Goal: Information Seeking & Learning: Learn about a topic

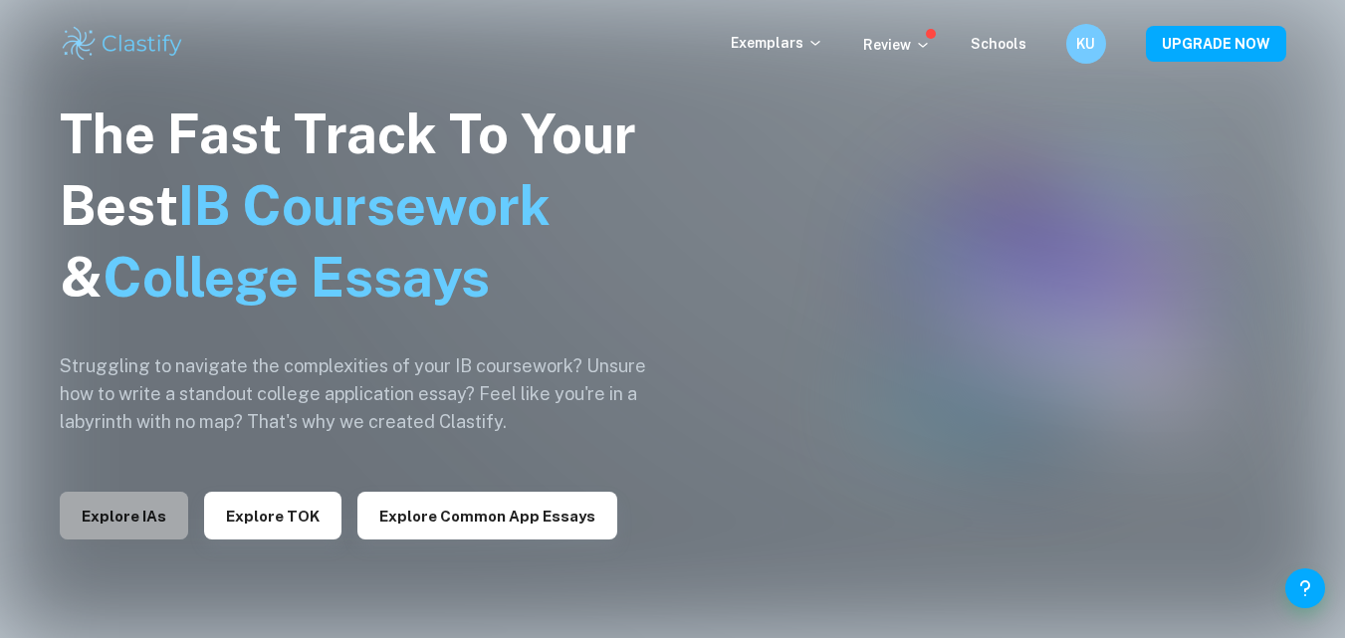
click at [125, 521] on button "Explore IAs" at bounding box center [124, 516] width 128 height 48
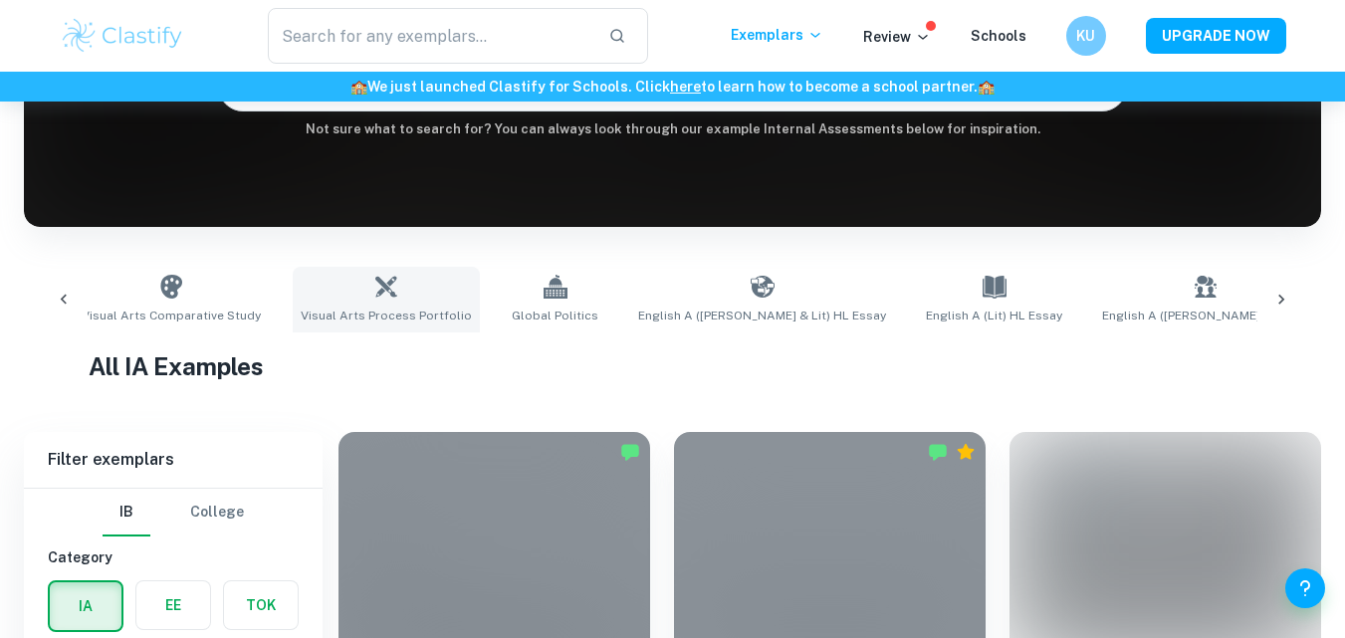
scroll to position [0, 1279]
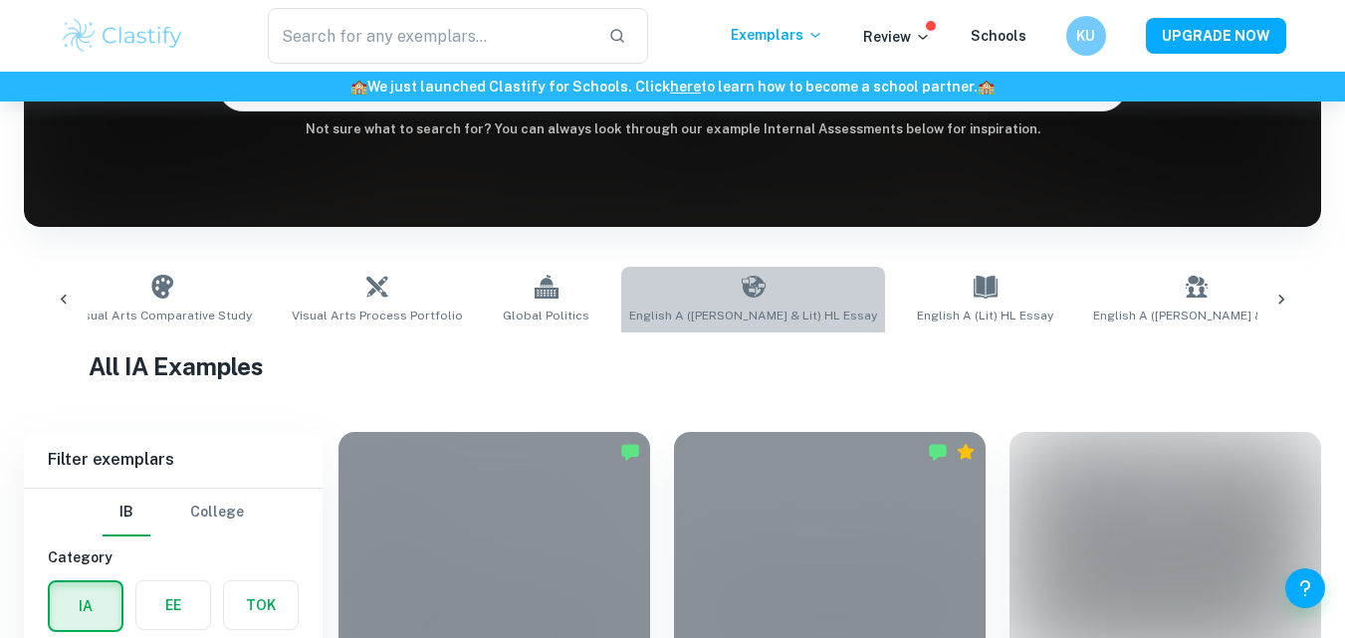
click at [704, 314] on span "English A ([PERSON_NAME] & Lit) HL Essay" at bounding box center [753, 316] width 248 height 18
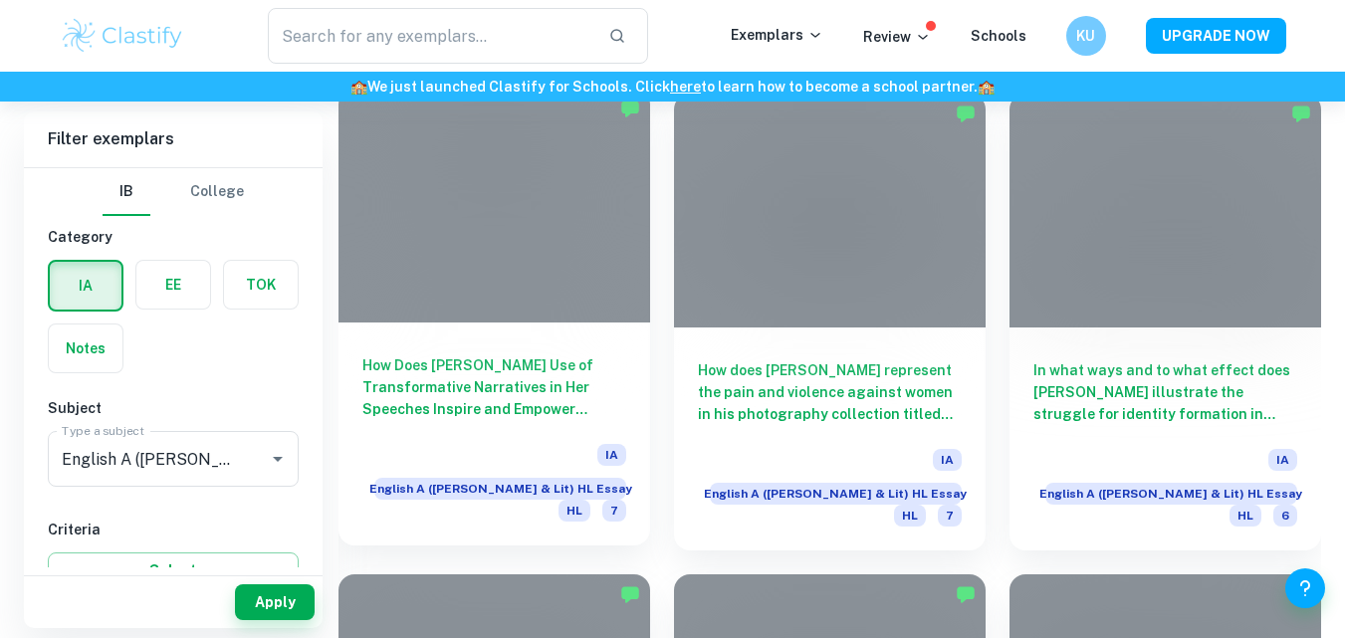
scroll to position [2028, 0]
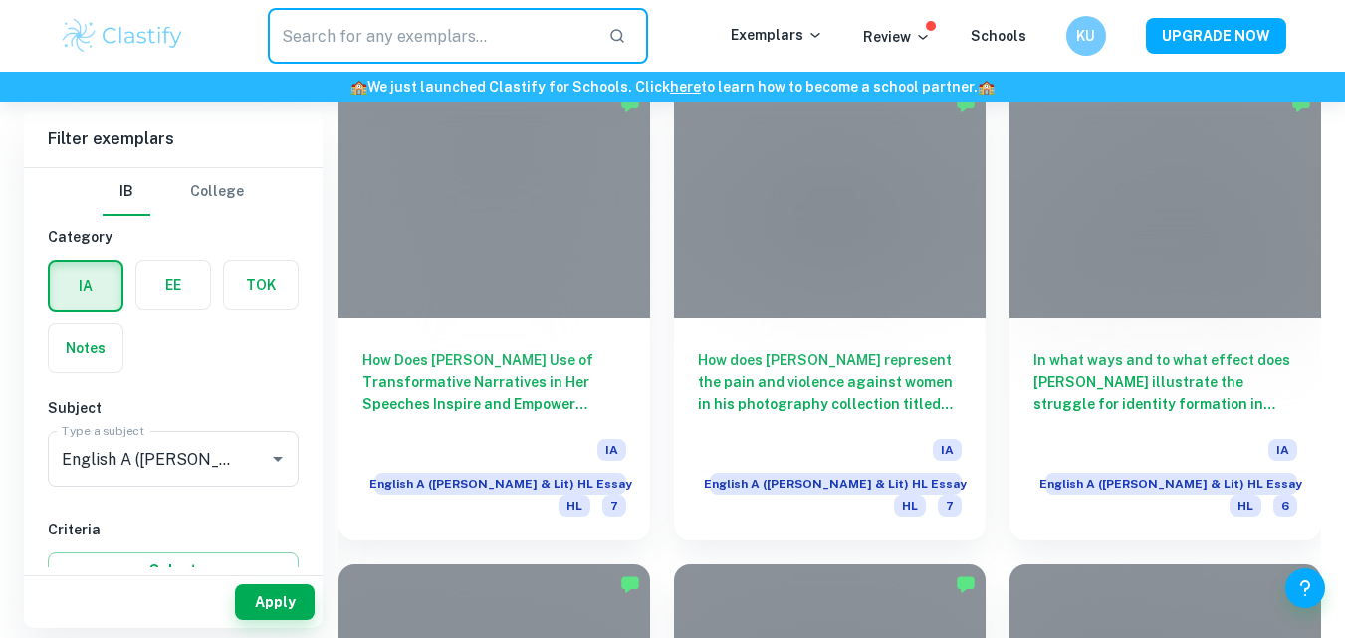
click at [451, 54] on input "text" at bounding box center [430, 36] width 325 height 56
type input "barbie"
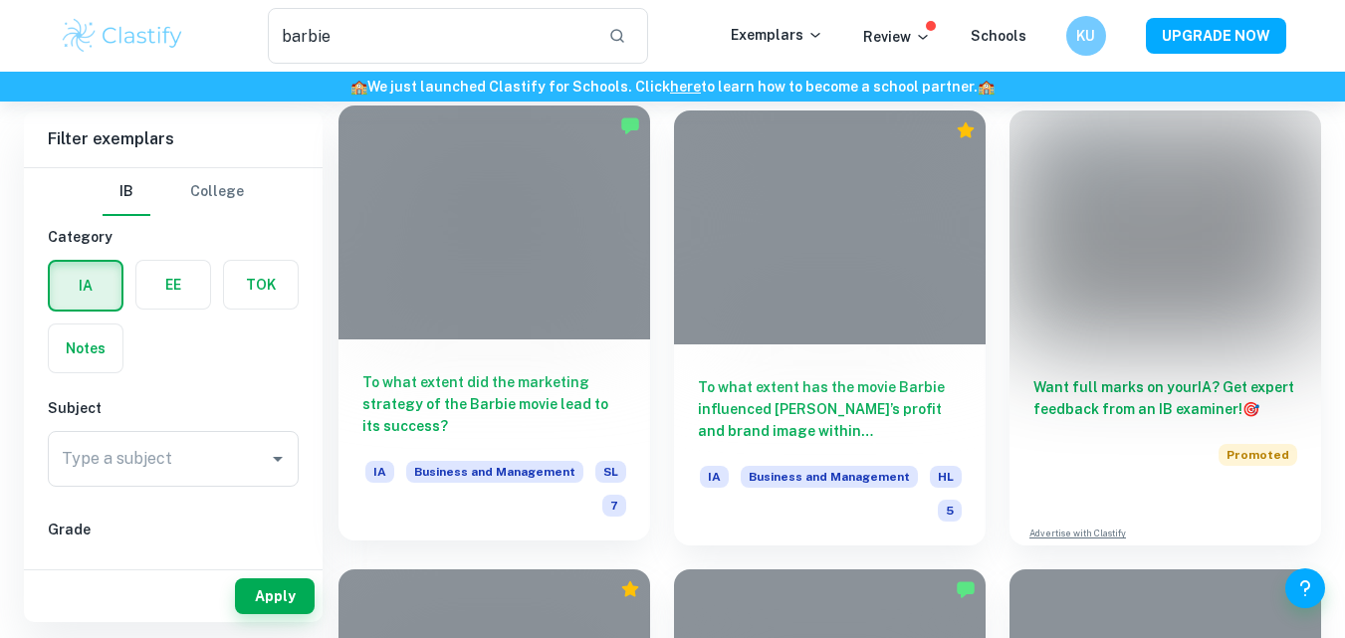
scroll to position [126, 0]
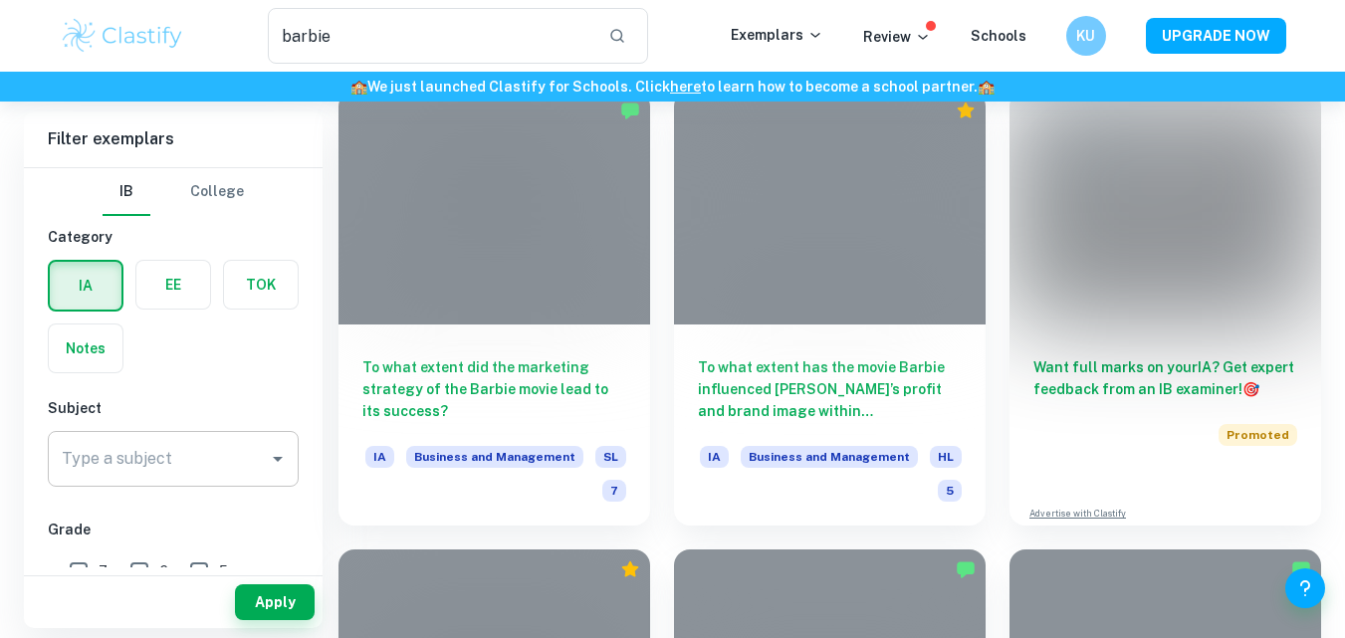
click at [197, 461] on input "Type a subject" at bounding box center [158, 459] width 203 height 38
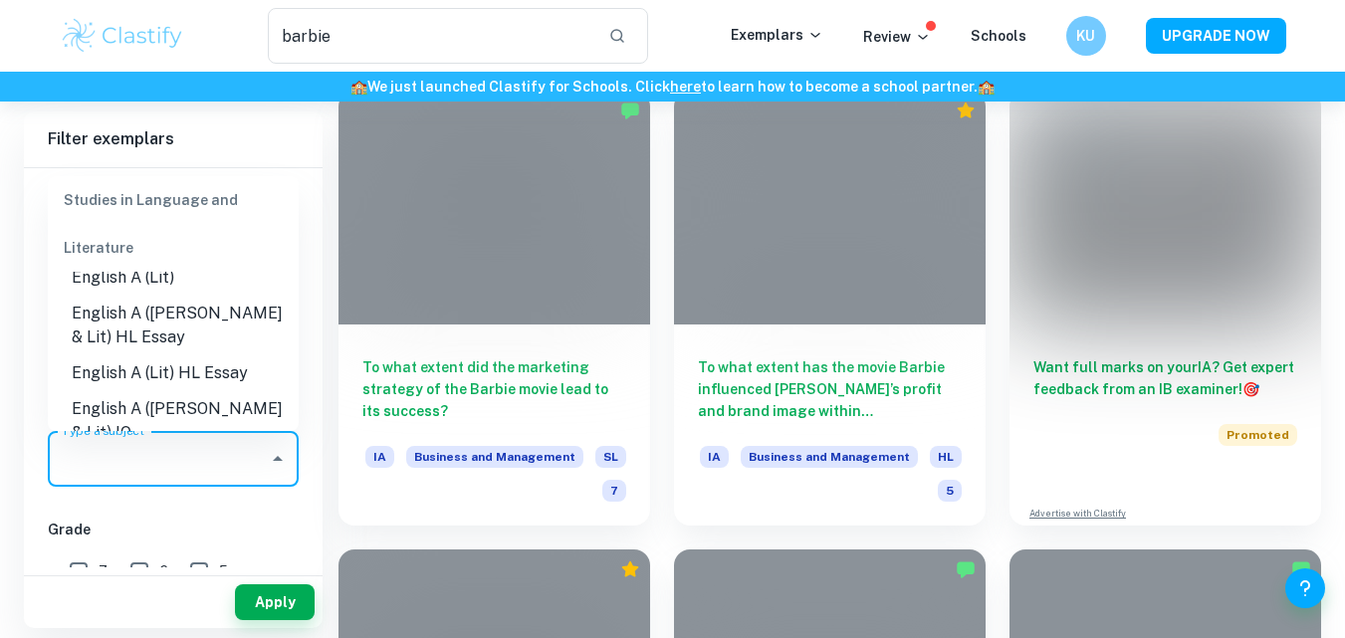
scroll to position [270, 0]
click at [191, 331] on li "English A ([PERSON_NAME] & Lit) HL Essay" at bounding box center [173, 327] width 251 height 60
type input "English A ([PERSON_NAME] & Lit) HL Essay"
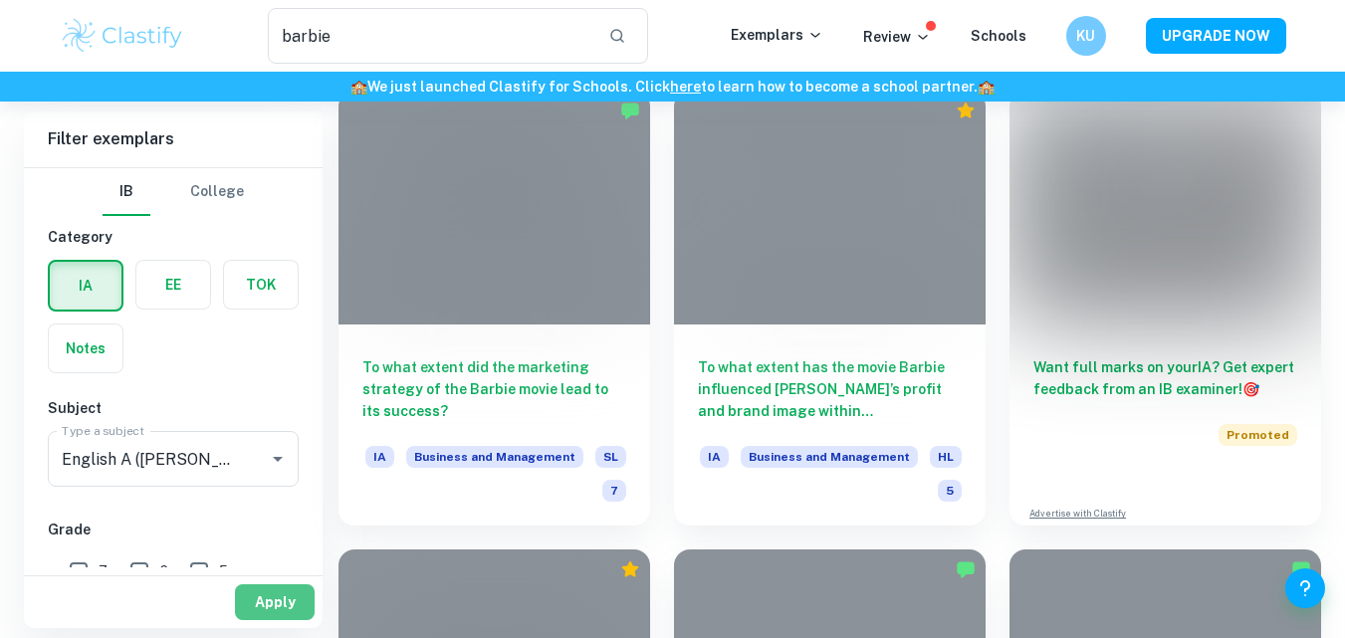
click at [281, 607] on button "Apply" at bounding box center [275, 602] width 80 height 36
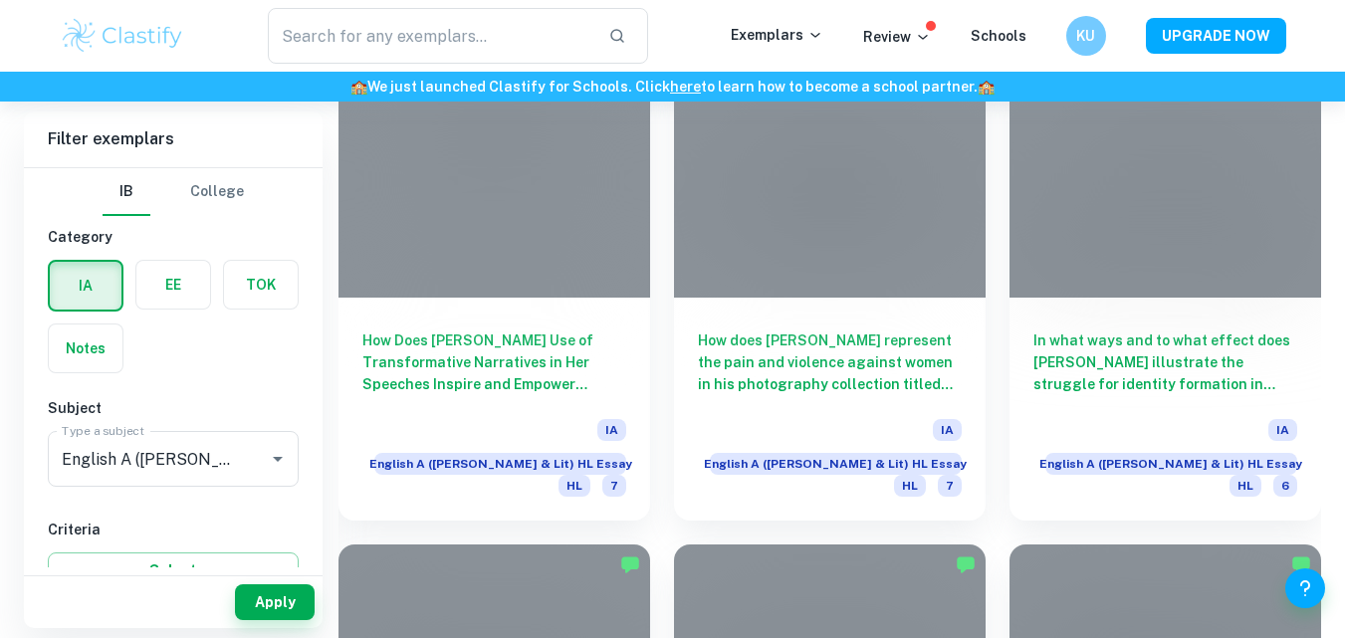
scroll to position [2049, 0]
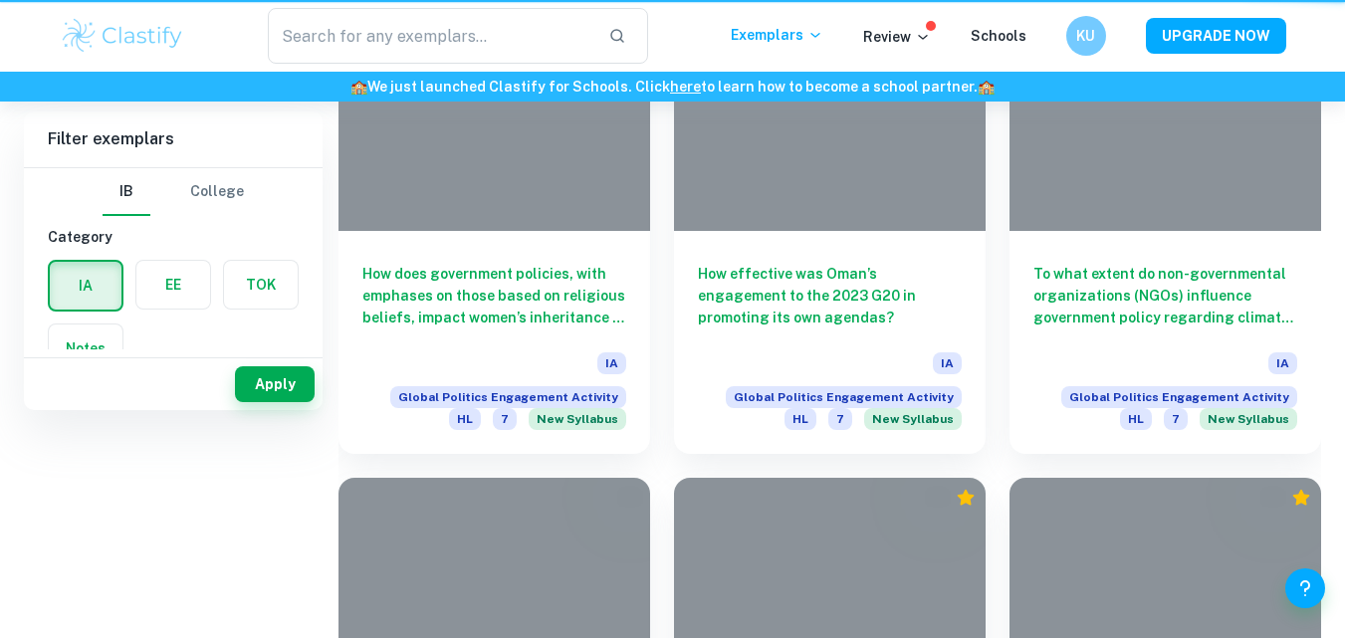
scroll to position [239, 0]
